Goal: Information Seeking & Learning: Get advice/opinions

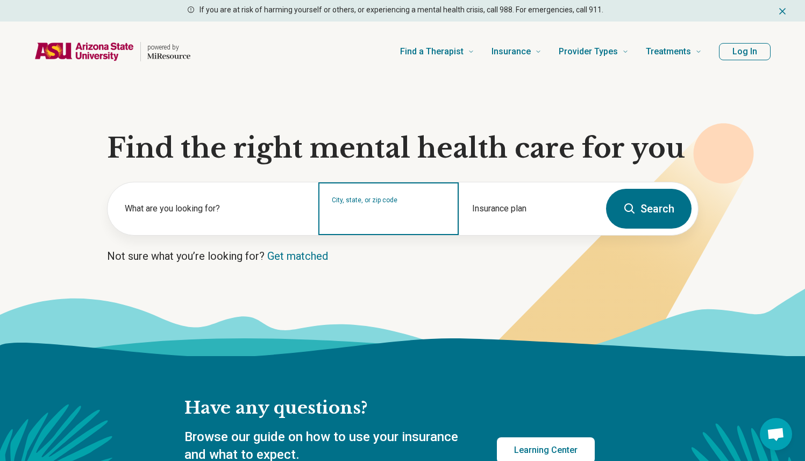
click at [410, 217] on input "City, state, or zip code" at bounding box center [389, 215] width 114 height 13
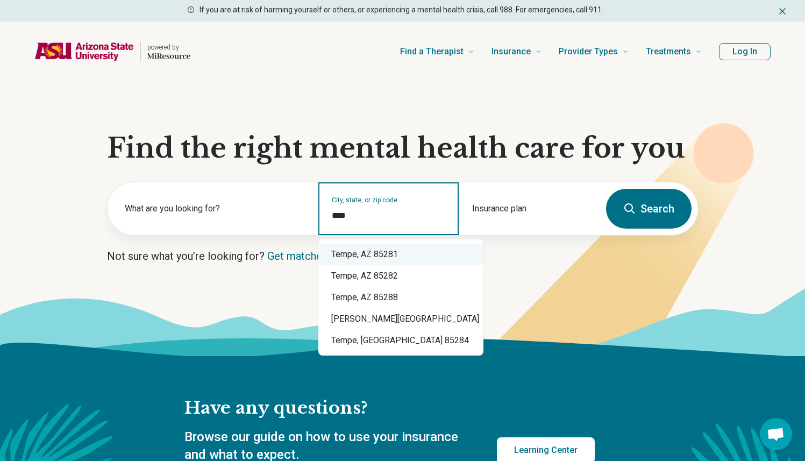
click at [375, 263] on div "Tempe, AZ 85281" at bounding box center [400, 253] width 165 height 21
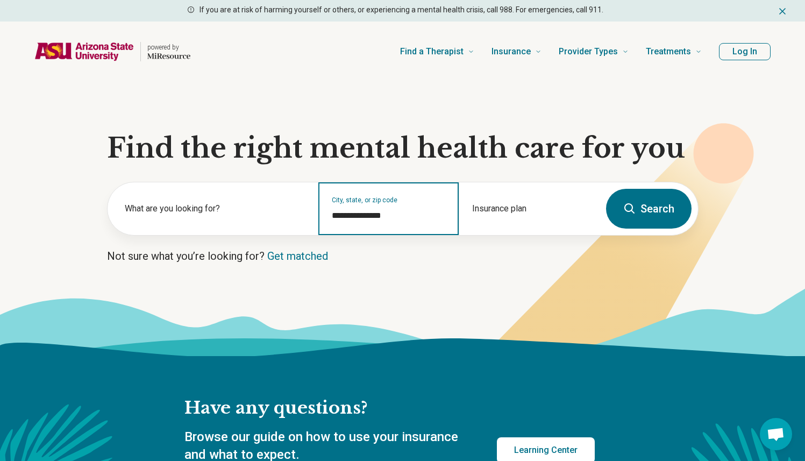
type input "**********"
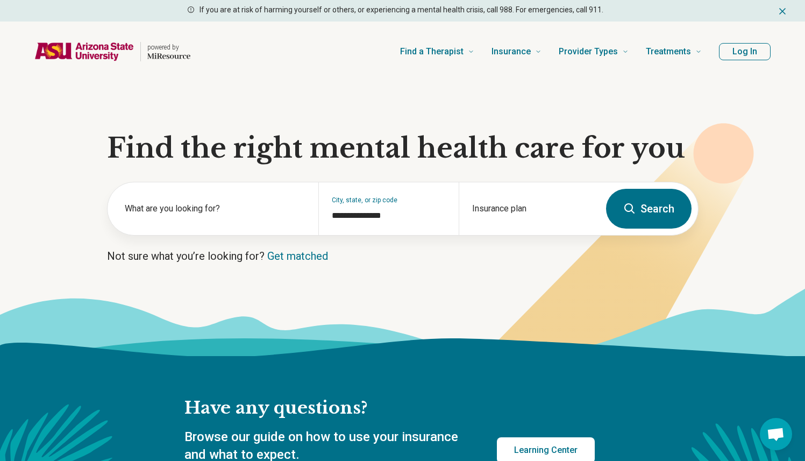
click at [669, 197] on button "Search" at bounding box center [648, 209] width 85 height 40
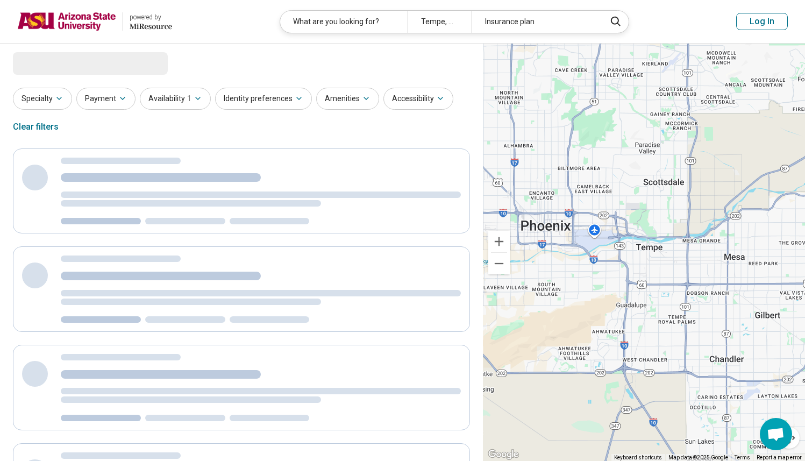
select select "***"
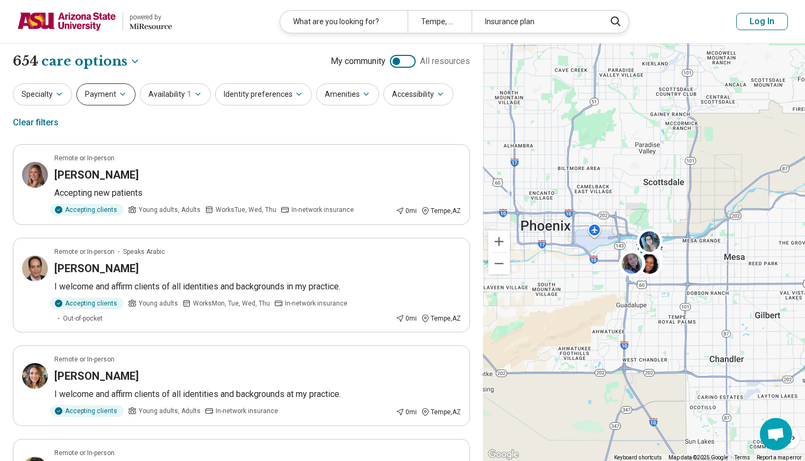
click at [119, 98] on button "Payment" at bounding box center [105, 94] width 59 height 22
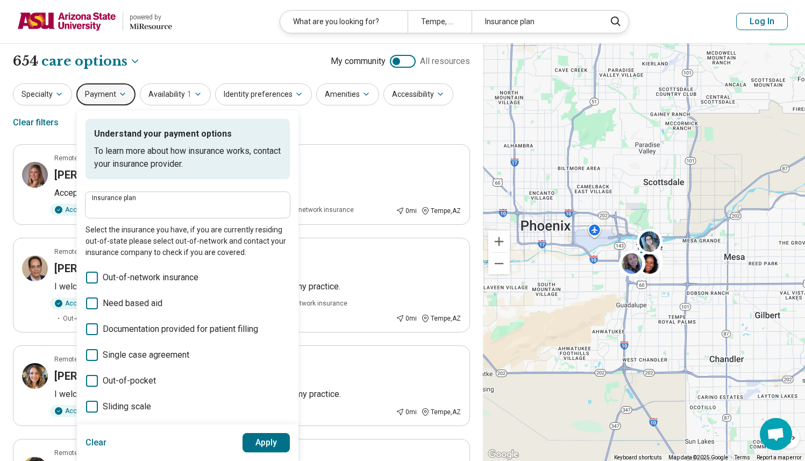
click at [169, 188] on div "Understand your payment options To learn more about how insurance works, contac…" at bounding box center [187, 285] width 204 height 333
click at [169, 225] on p "Select the insurance you have, if you are currently residing out-of-state pleas…" at bounding box center [187, 241] width 204 height 34
click at [169, 217] on div "Insurance plan" at bounding box center [187, 205] width 204 height 26
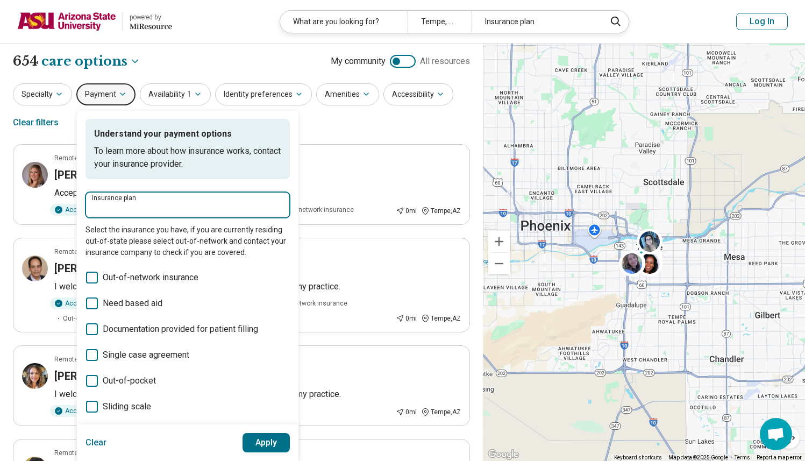
click at [170, 207] on input "Insurance plan" at bounding box center [187, 208] width 191 height 13
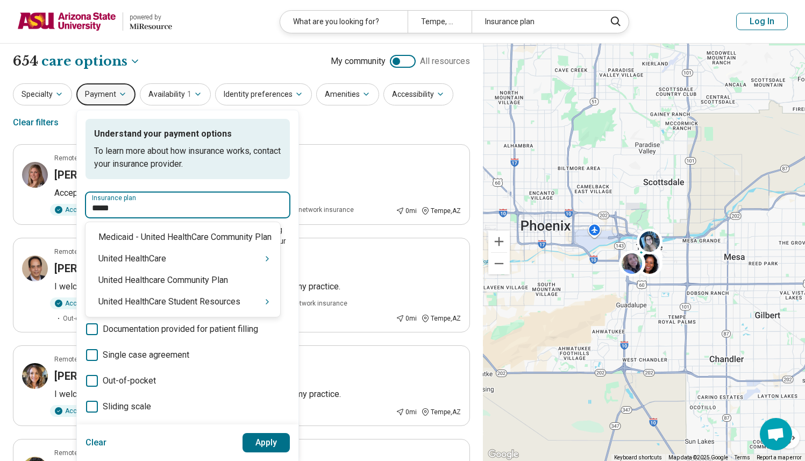
type input "******"
click at [217, 304] on div "United HealthCare Student Resources" at bounding box center [182, 301] width 195 height 21
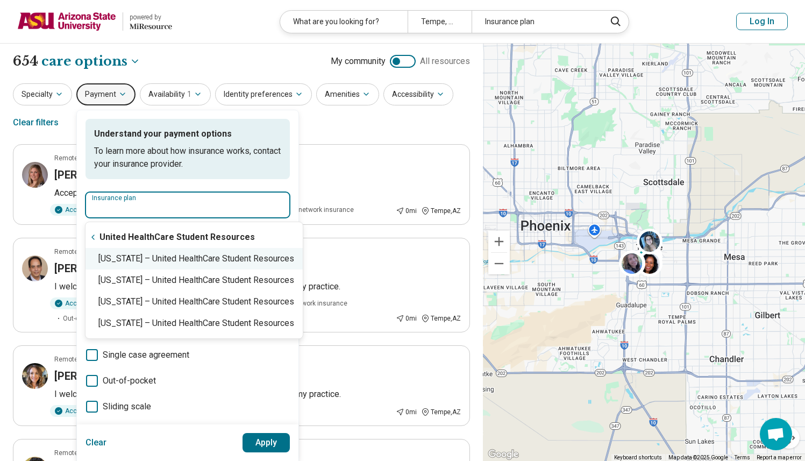
click at [218, 268] on div "Arizona – United HealthCare Student Resources" at bounding box center [193, 258] width 217 height 21
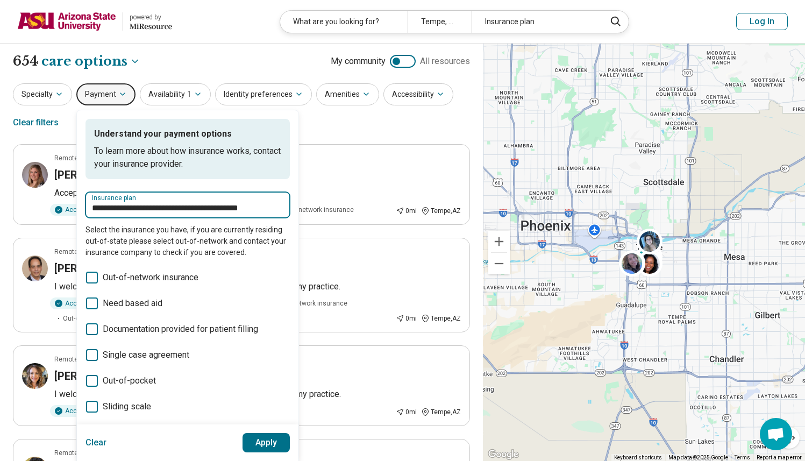
type input "**********"
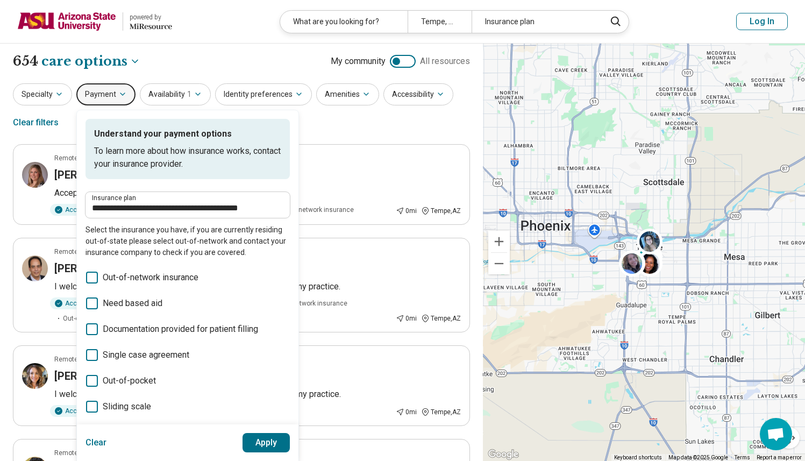
click at [279, 443] on button "Apply" at bounding box center [266, 442] width 48 height 19
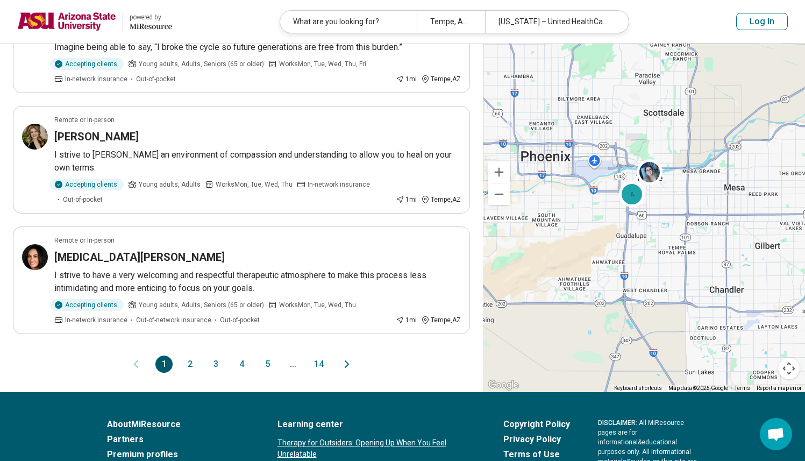
click at [190, 357] on button "2" at bounding box center [189, 363] width 17 height 17
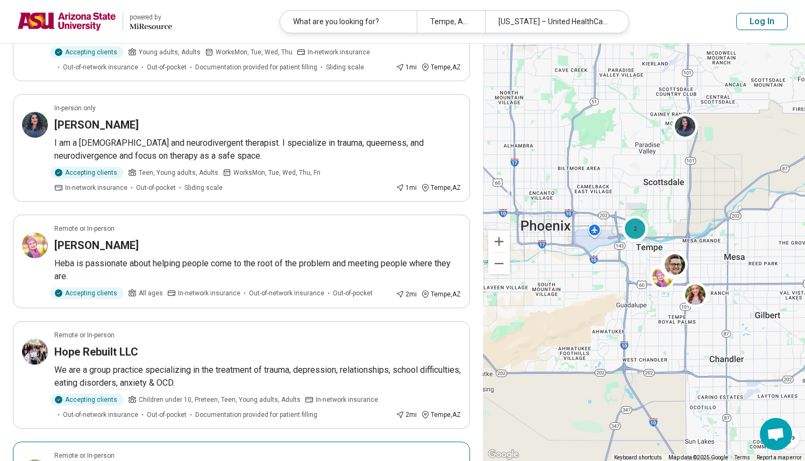
scroll to position [161, 0]
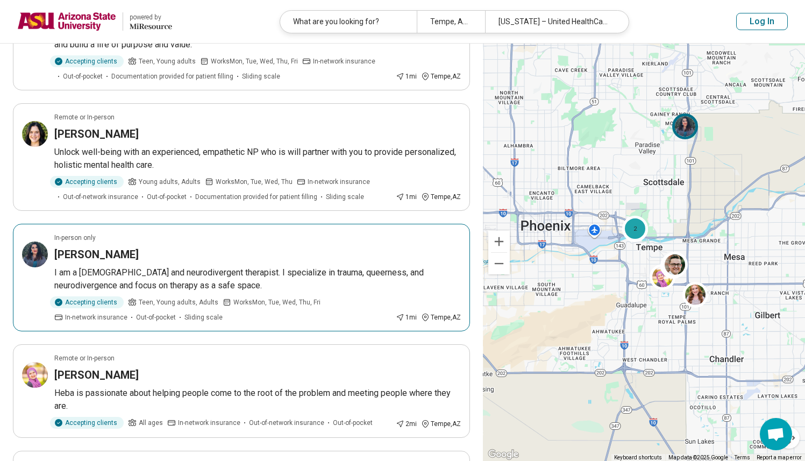
click at [87, 243] on article "In-person only Maya Duncan-Pope I am a queer and neurodivergent therapist. I sp…" at bounding box center [241, 277] width 457 height 107
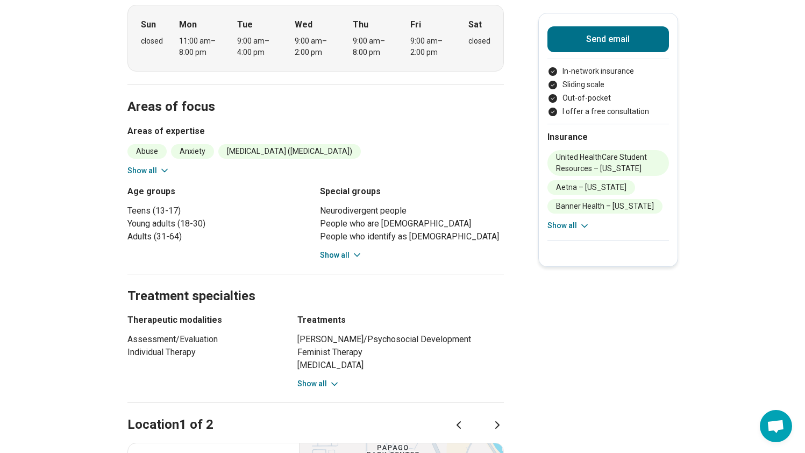
scroll to position [423, 0]
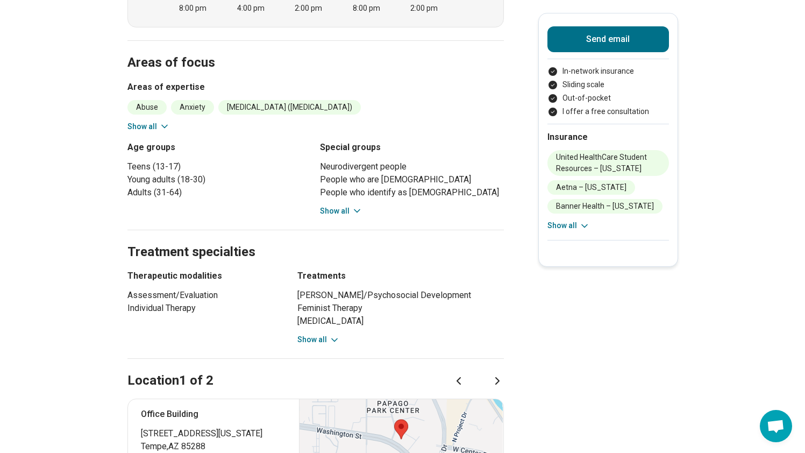
click at [163, 121] on icon at bounding box center [164, 126] width 11 height 11
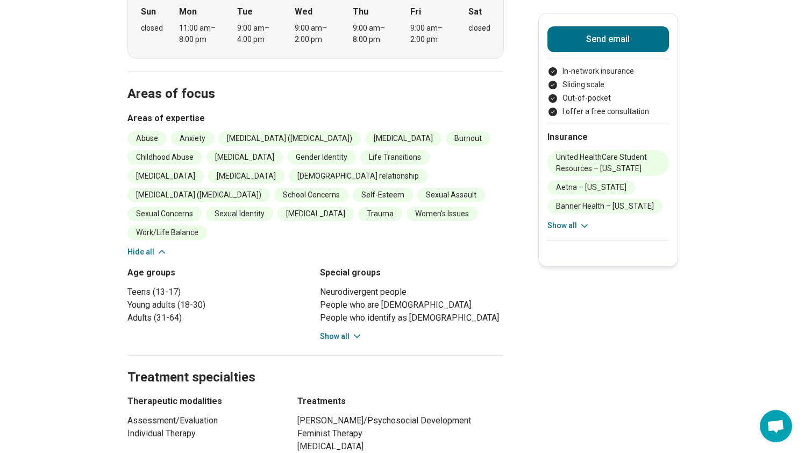
scroll to position [386, 0]
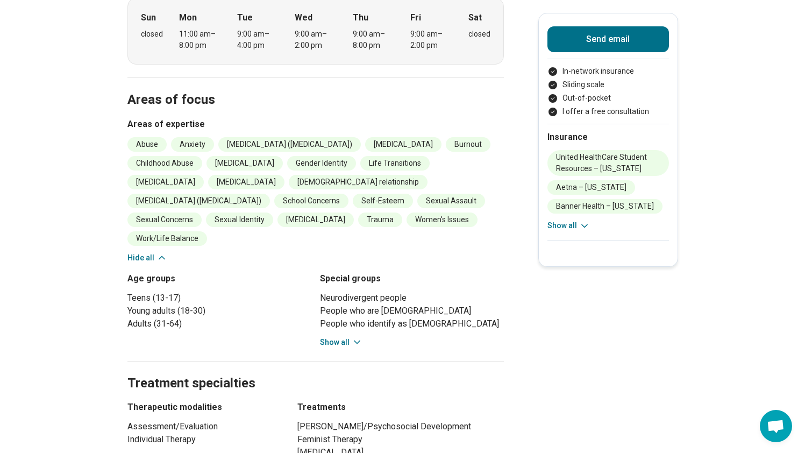
click at [355, 303] on div "Neurodivergent people People who are [DEMOGRAPHIC_DATA] People who identify as …" at bounding box center [412, 319] width 184 height 56
click at [355, 336] on icon at bounding box center [356, 341] width 11 height 11
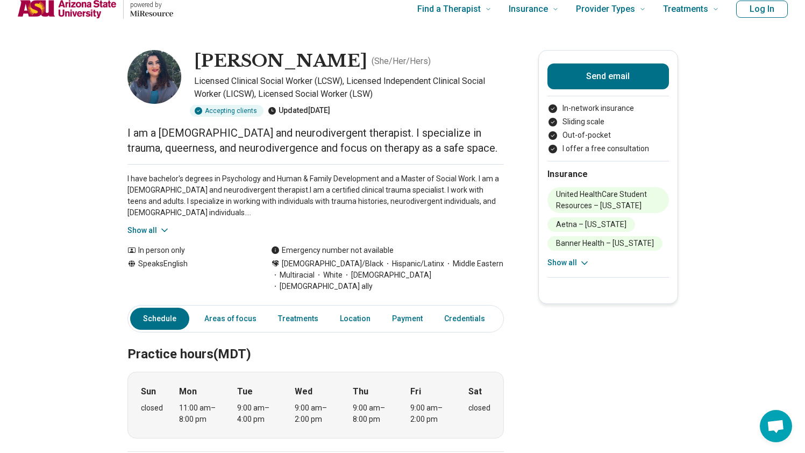
scroll to position [0, 0]
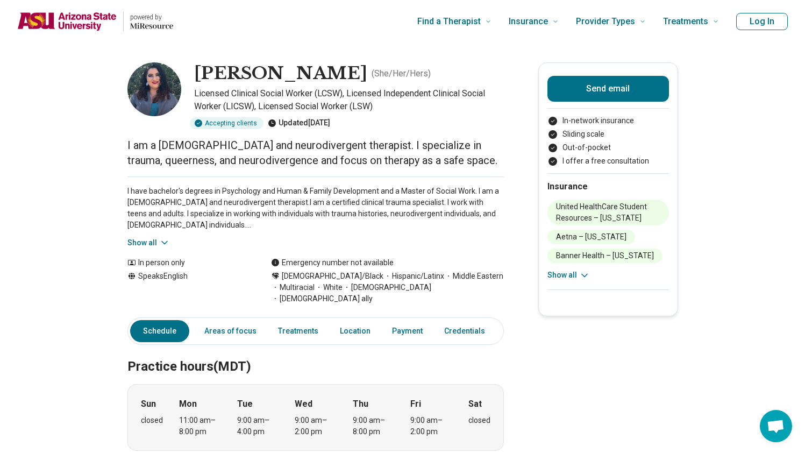
click at [141, 243] on button "Show all" at bounding box center [148, 242] width 42 height 11
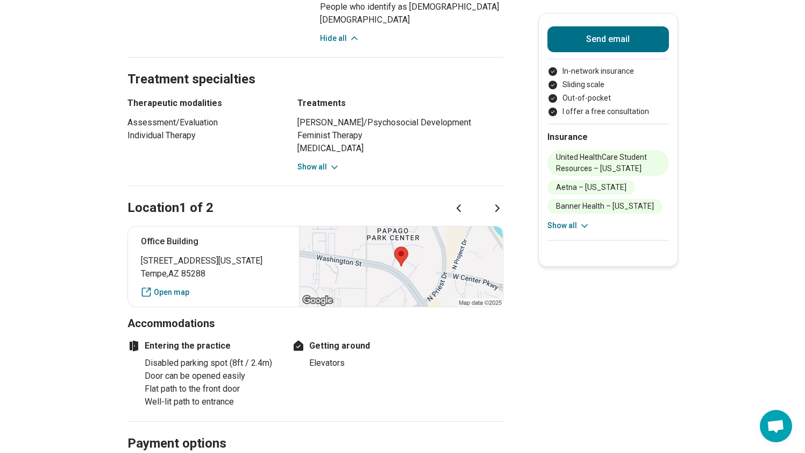
scroll to position [852, 0]
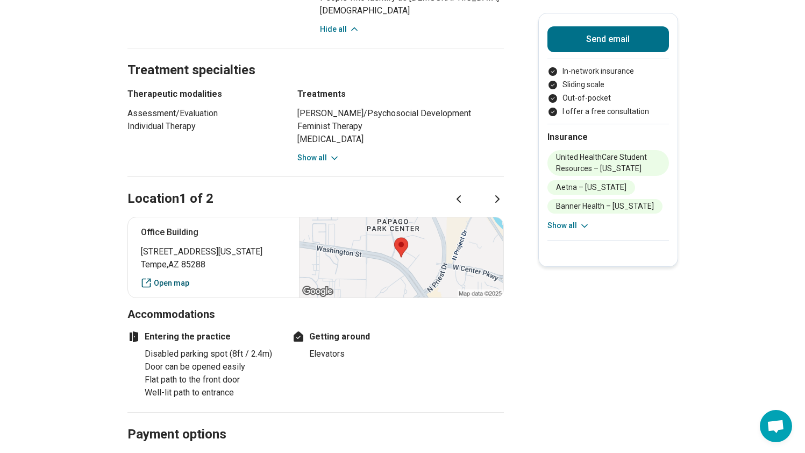
click at [186, 277] on link "Open map" at bounding box center [214, 282] width 146 height 11
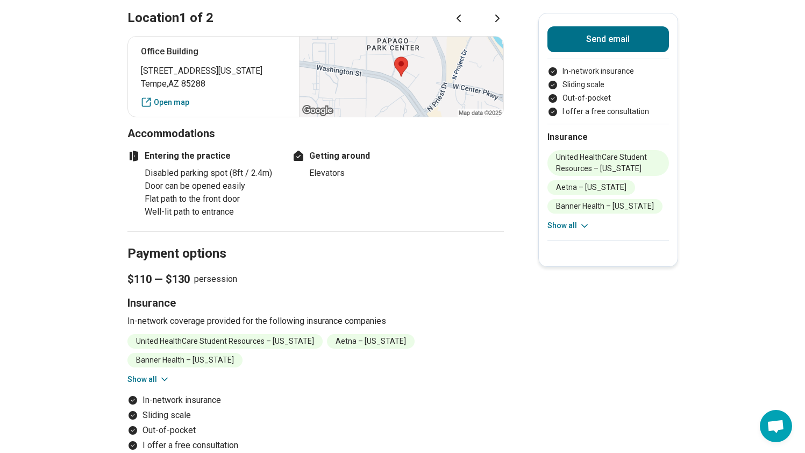
scroll to position [0, 0]
